Goal: Find specific page/section: Find specific page/section

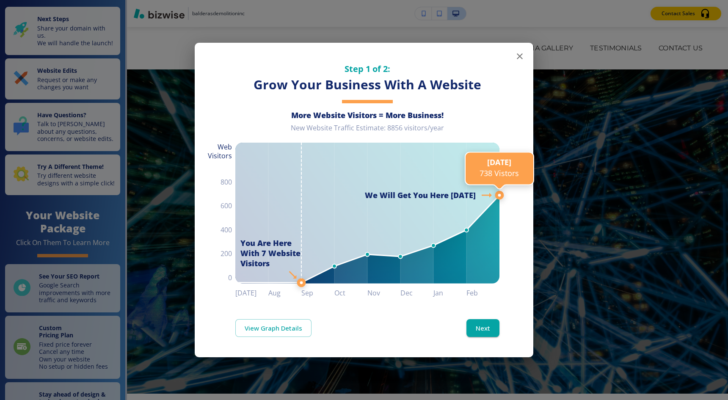
click at [500, 64] on line at bounding box center [500, 196] width 0 height 734
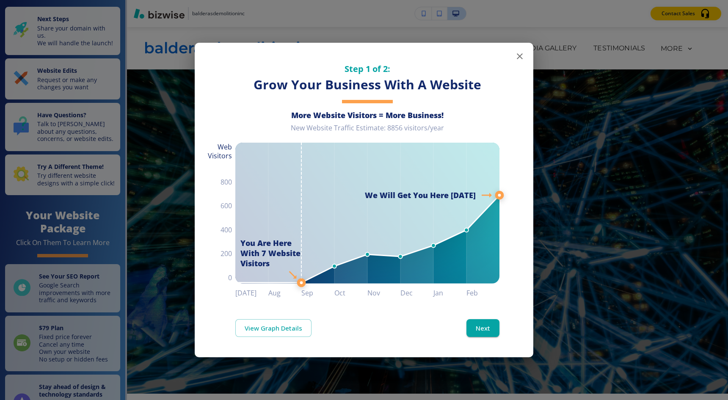
click at [518, 60] on icon "button" at bounding box center [520, 56] width 10 height 10
